Goal: Transaction & Acquisition: Purchase product/service

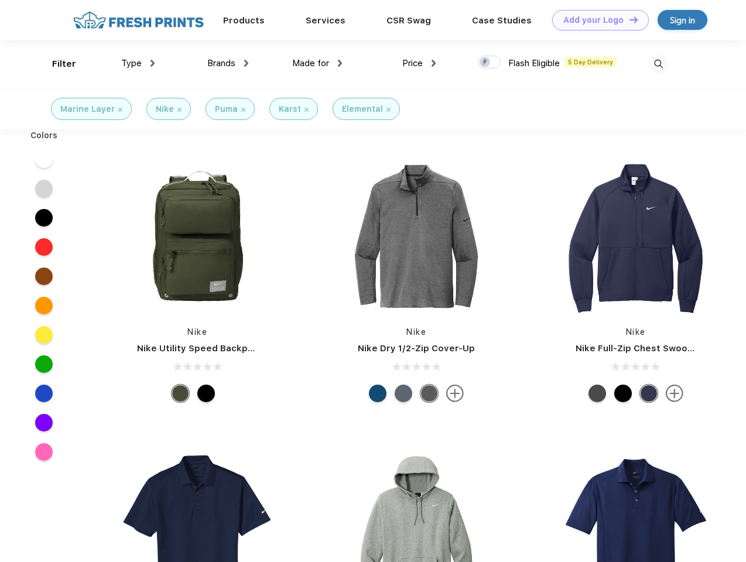
click at [596, 20] on link "Add your Logo Design Tool" at bounding box center [600, 20] width 97 height 20
click at [0, 0] on div "Design Tool" at bounding box center [0, 0] width 0 height 0
click at [628, 19] on link "Add your Logo Design Tool" at bounding box center [600, 20] width 97 height 20
click at [56, 64] on div "Filter" at bounding box center [64, 63] width 24 height 13
click at [138, 63] on span "Type" at bounding box center [131, 63] width 20 height 11
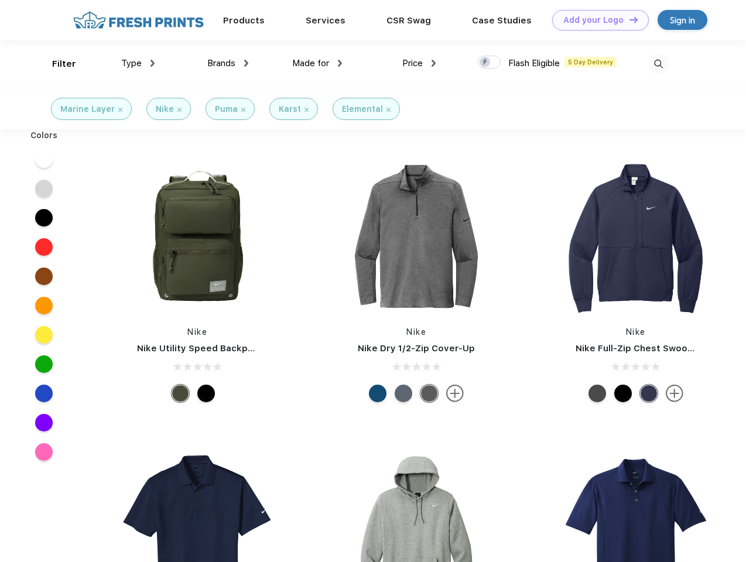
click at [228, 63] on span "Brands" at bounding box center [221, 63] width 28 height 11
click at [317, 63] on span "Made for" at bounding box center [310, 63] width 37 height 11
click at [419, 63] on span "Price" at bounding box center [412, 63] width 20 height 11
click at [490, 63] on div at bounding box center [489, 62] width 23 height 13
click at [486, 63] on input "checkbox" at bounding box center [482, 59] width 8 height 8
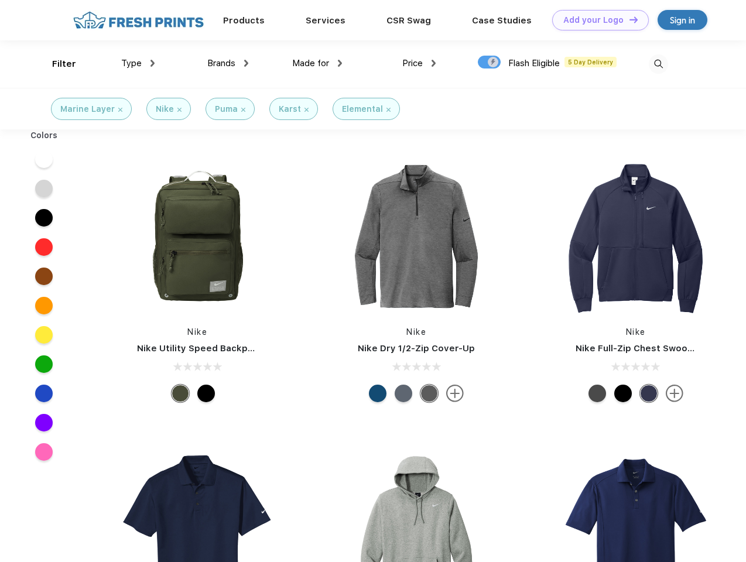
click at [658, 64] on img at bounding box center [658, 63] width 19 height 19
